Goal: Find specific page/section: Find specific page/section

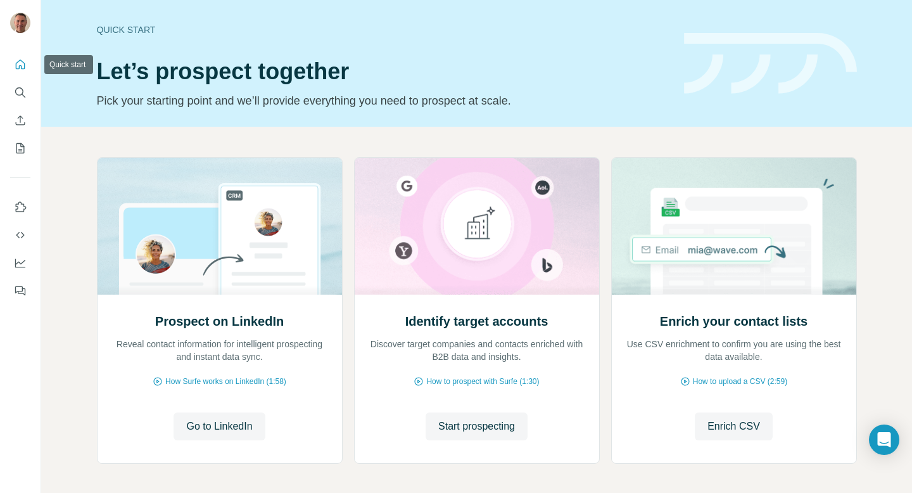
click at [23, 65] on icon "Quick start" at bounding box center [20, 64] width 13 height 13
click at [20, 94] on icon "Search" at bounding box center [19, 91] width 8 height 8
click at [16, 65] on icon "Quick start" at bounding box center [21, 65] width 10 height 10
click at [19, 65] on icon "Quick start" at bounding box center [20, 64] width 13 height 13
click at [19, 68] on icon "Quick start" at bounding box center [21, 65] width 10 height 10
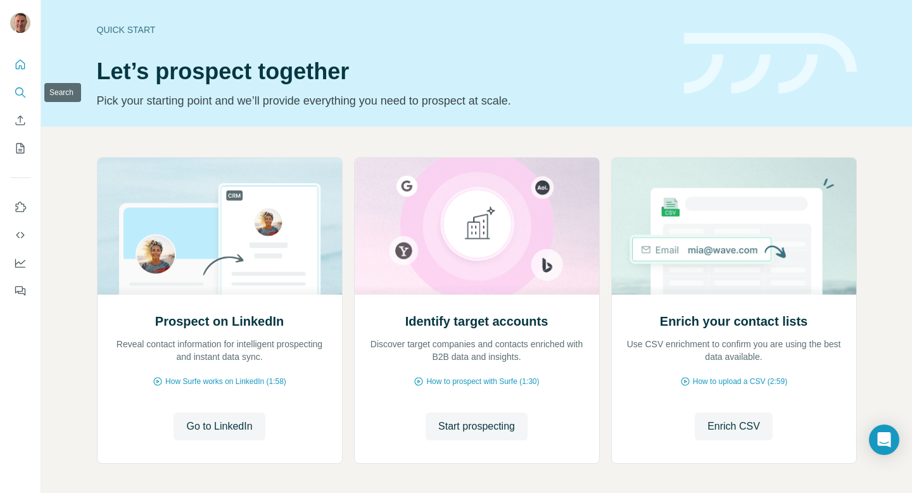
click at [21, 92] on icon "Search" at bounding box center [20, 92] width 13 height 13
